Goal: Task Accomplishment & Management: Use online tool/utility

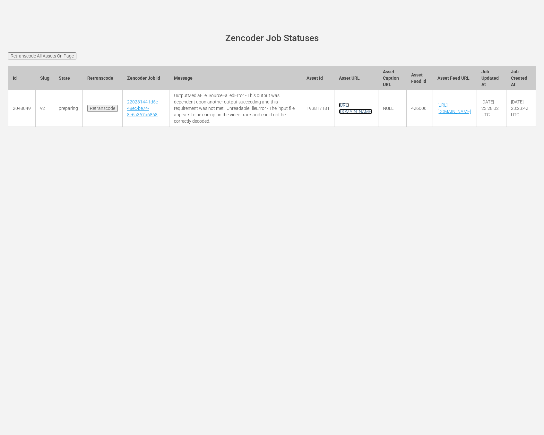
click at [339, 114] on link "https://s3.us-west-1.wasabisys.com/sourcefiles/BonanzaBillies%20HD%2FBeverly%20…" at bounding box center [355, 108] width 33 height 12
click at [235, 230] on div "wurl-scheduler.com site status Zencoder Job Statuses Retranscode All Assets On …" at bounding box center [272, 217] width 544 height 435
click at [127, 127] on td "22023144-fd5c-48ec-be74-8e6a367a6868" at bounding box center [146, 108] width 47 height 37
click at [106, 112] on input "Retranscode" at bounding box center [102, 108] width 31 height 7
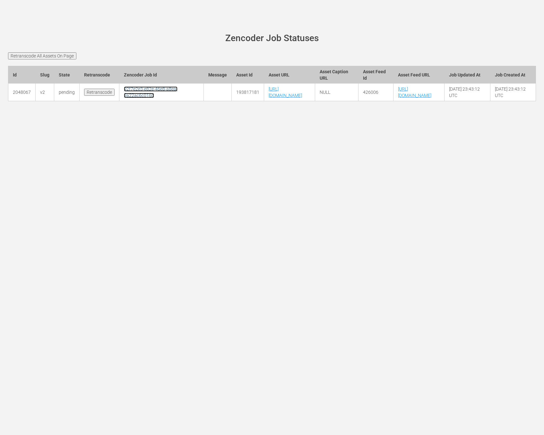
click at [136, 98] on link "92f7e2e3-e82e-46e8-a8ea-9a22ac6c016b" at bounding box center [151, 92] width 54 height 12
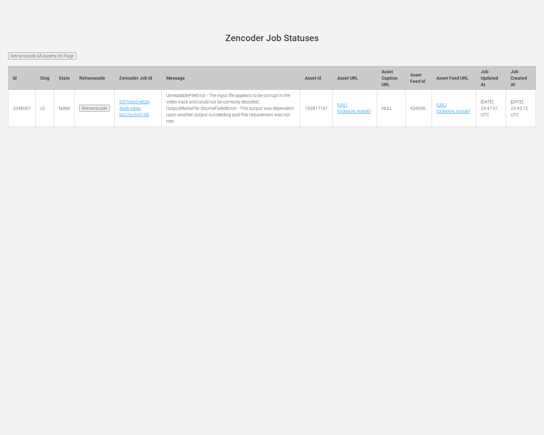
click at [348, 127] on td "https://s3.us-west-1.wasabisys.com/sourcefiles/BonanzaBillies%20HD%2FBeverly%20…" at bounding box center [355, 108] width 44 height 37
copy tr "https://s3.us-west-1.wasabisys.com/sourcefiles/BonanzaBillies%20HD%2FBeverly%20…"
